Goal: Information Seeking & Learning: Learn about a topic

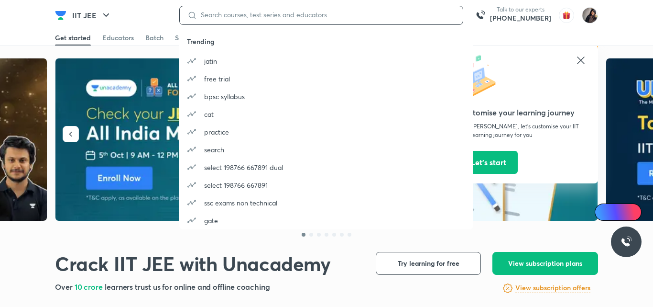
click at [255, 16] on input at bounding box center [326, 15] width 258 height 8
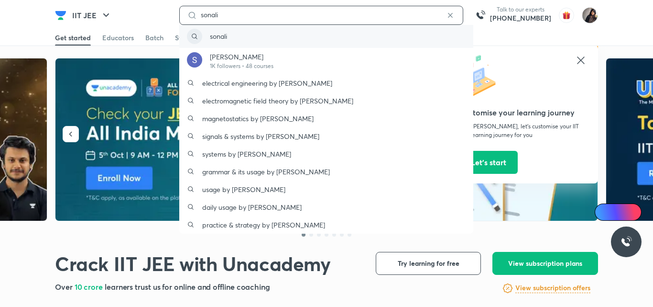
type input "sonali"
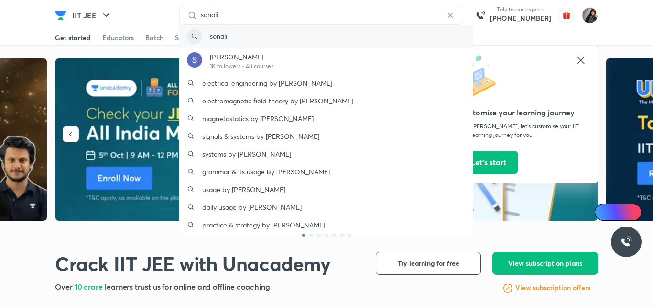
click at [231, 38] on div "sonali" at bounding box center [326, 36] width 294 height 23
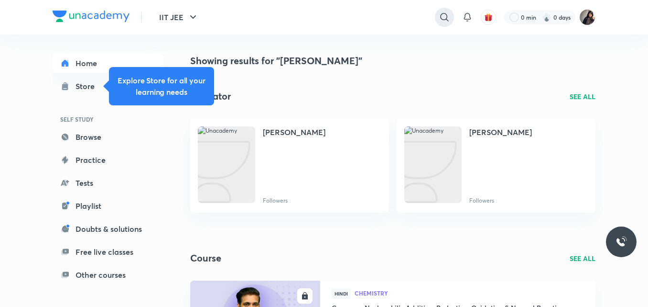
click at [445, 15] on icon at bounding box center [444, 16] width 11 height 11
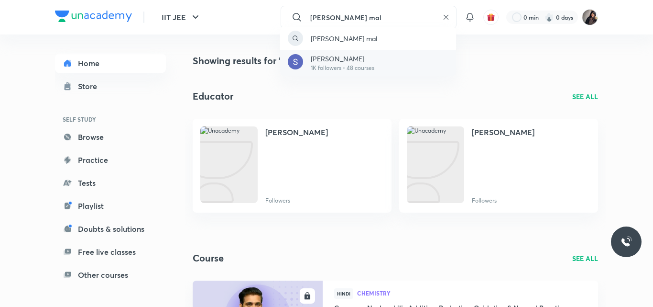
type input "sonali mal"
click at [328, 61] on p "Sonali Malik" at bounding box center [343, 59] width 64 height 10
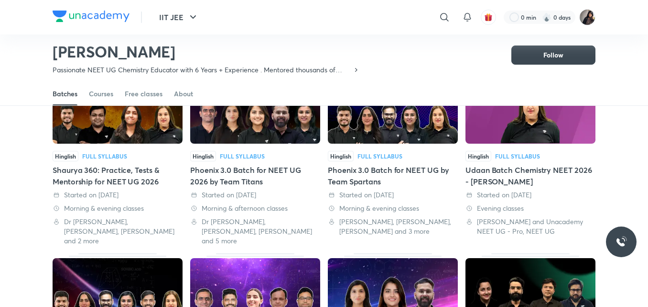
scroll to position [96, 0]
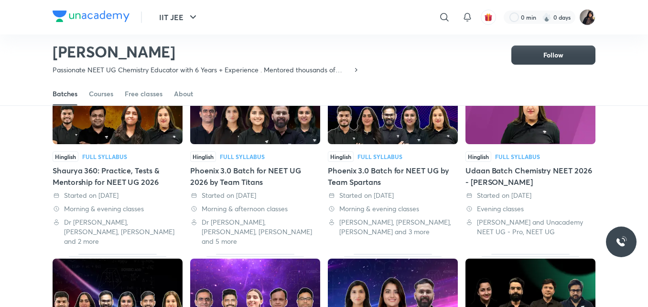
click at [495, 170] on div "Udaan Batch Chemistry NEET 2026 - Sonali Malik" at bounding box center [531, 175] width 130 height 23
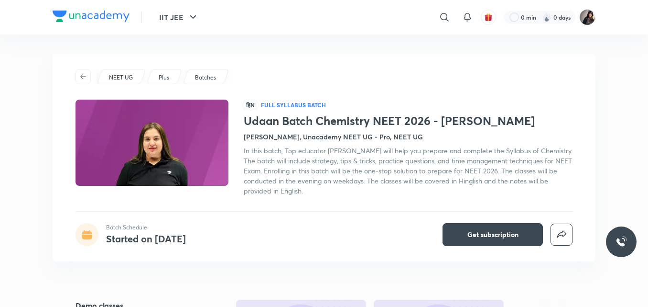
click at [292, 68] on div "NEET UG Plus Batches हिN Full Syllabus Batch Udaan Batch Chemistry NEET 2026 - …" at bounding box center [324, 158] width 543 height 208
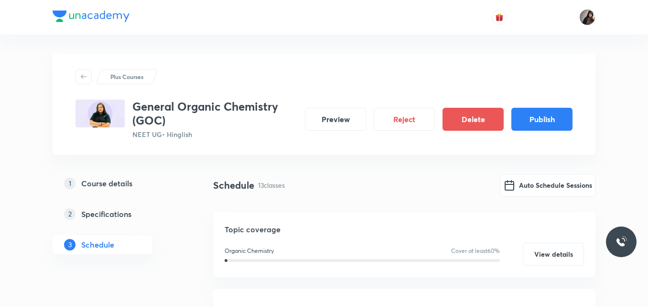
click at [534, 117] on button "Publish" at bounding box center [542, 119] width 61 height 23
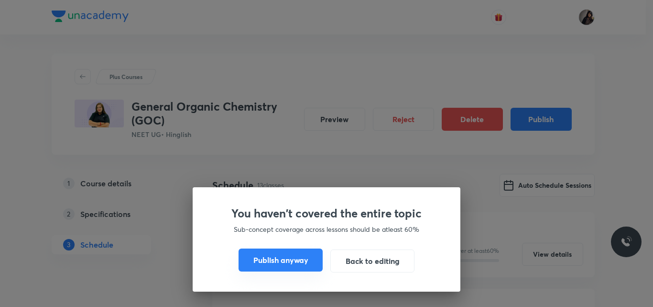
click at [257, 259] on button "Publish anyway" at bounding box center [281, 259] width 84 height 23
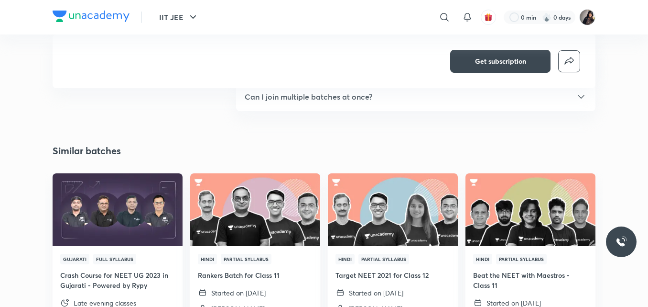
scroll to position [1518, 0]
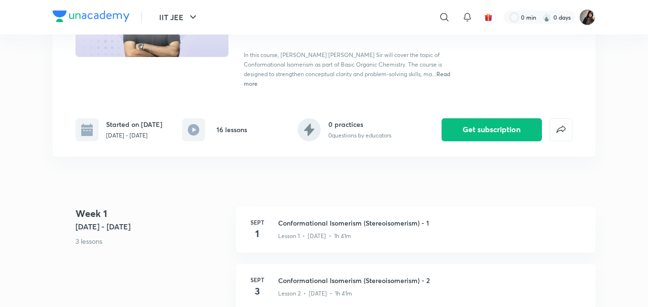
scroll to position [133, 0]
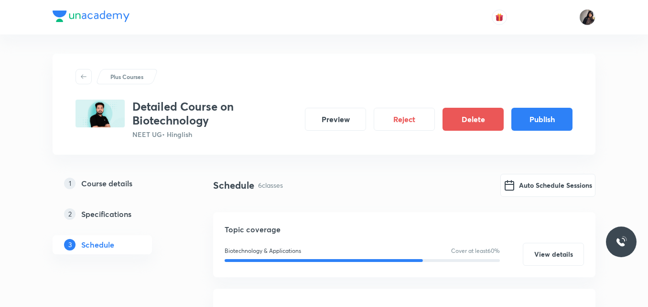
click at [524, 115] on button "Publish" at bounding box center [542, 119] width 61 height 23
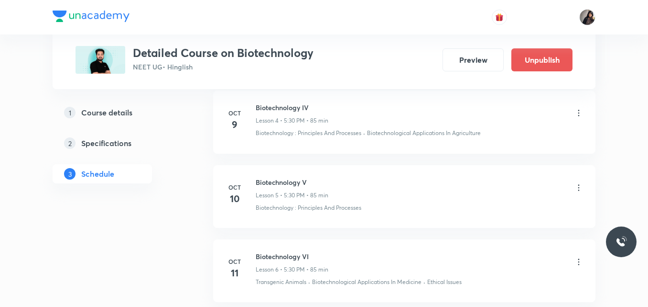
scroll to position [867, 0]
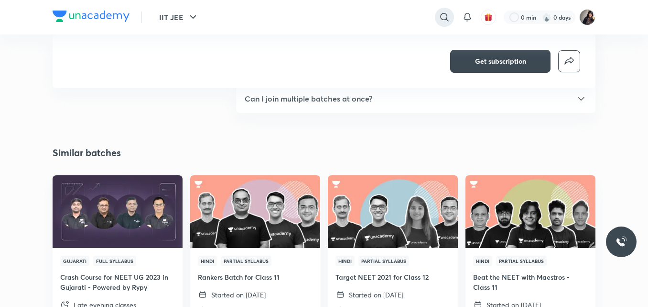
click at [435, 17] on div at bounding box center [444, 17] width 19 height 19
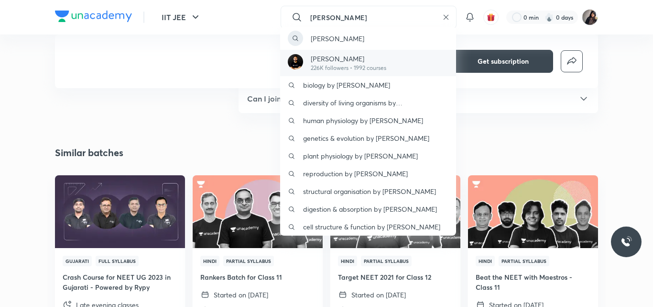
type input "pranav"
click at [326, 63] on p "Pranav Pundarik" at bounding box center [349, 59] width 76 height 10
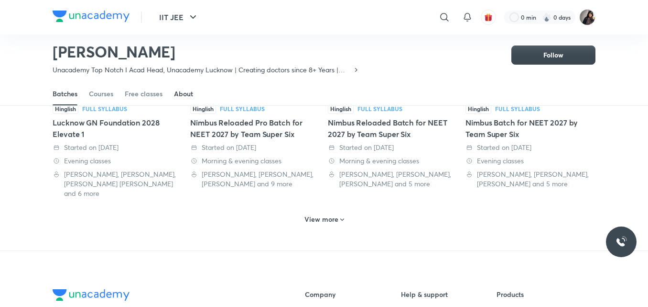
scroll to position [504, 0]
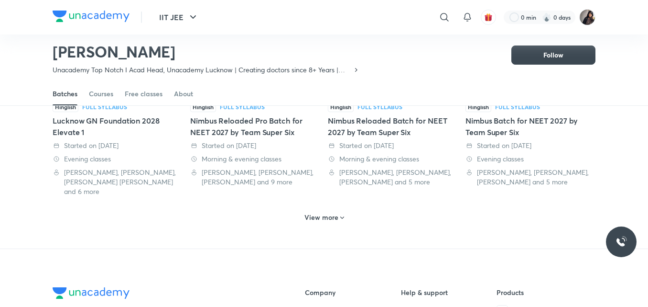
click at [319, 212] on h6 "View more" at bounding box center [322, 217] width 34 height 10
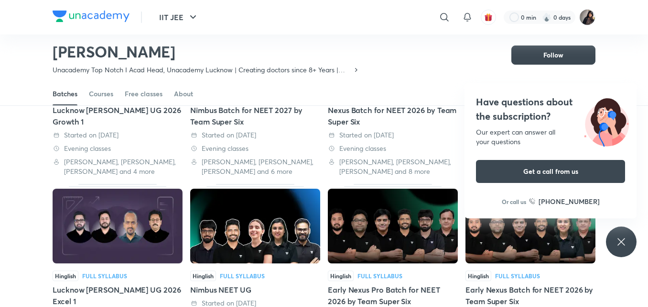
scroll to position [884, 0]
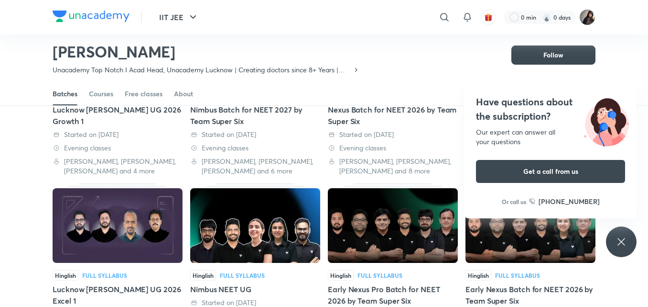
click at [625, 239] on icon at bounding box center [621, 241] width 11 height 11
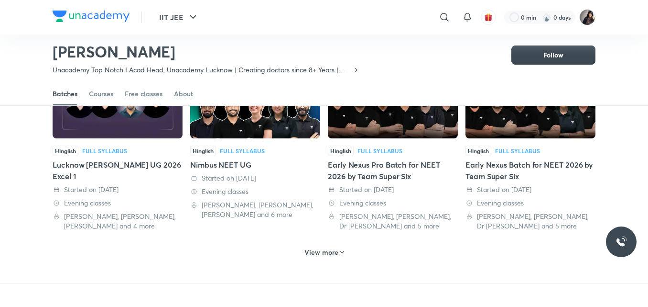
scroll to position [1009, 0]
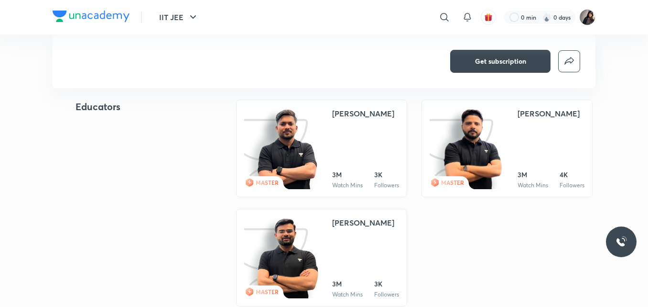
scroll to position [717, 0]
